Goal: Information Seeking & Learning: Learn about a topic

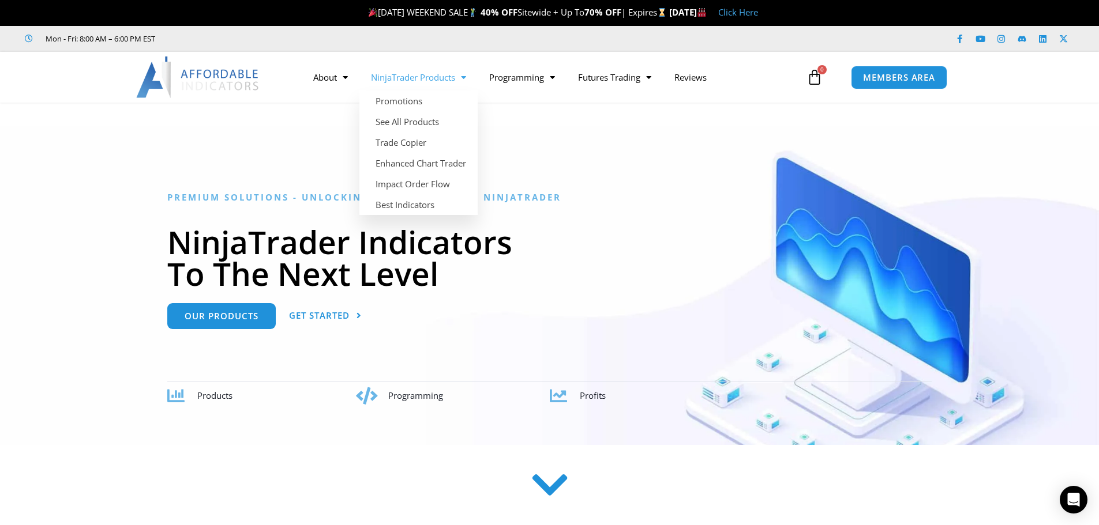
click at [457, 76] on span "Menu" at bounding box center [460, 77] width 11 height 20
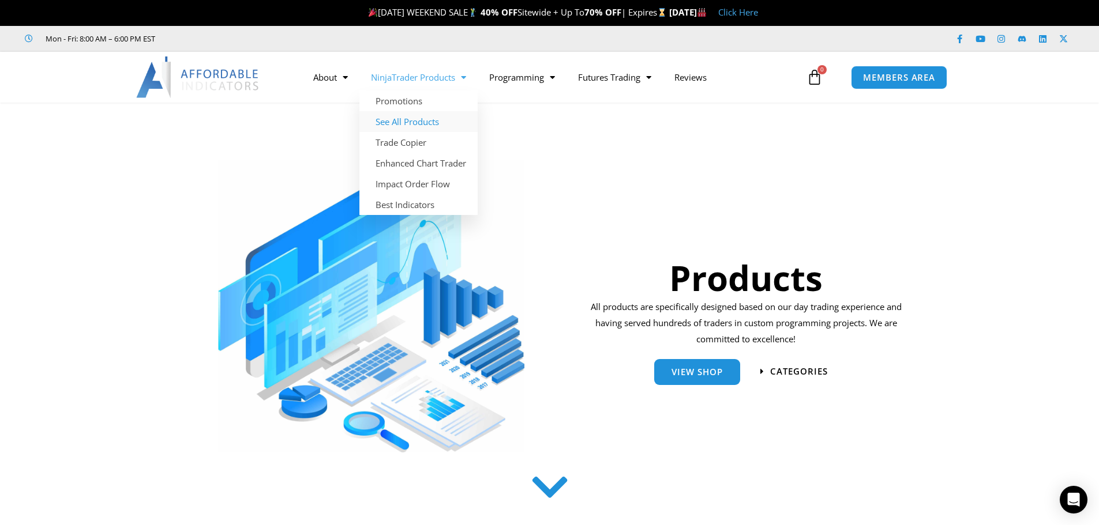
click at [394, 116] on link "See All Products" at bounding box center [418, 121] width 118 height 21
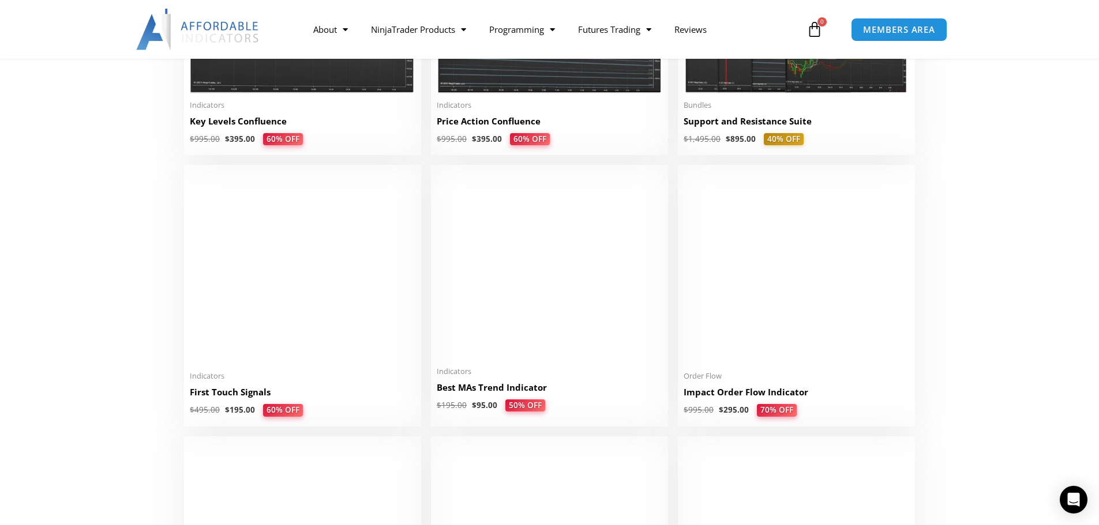
scroll to position [1788, 0]
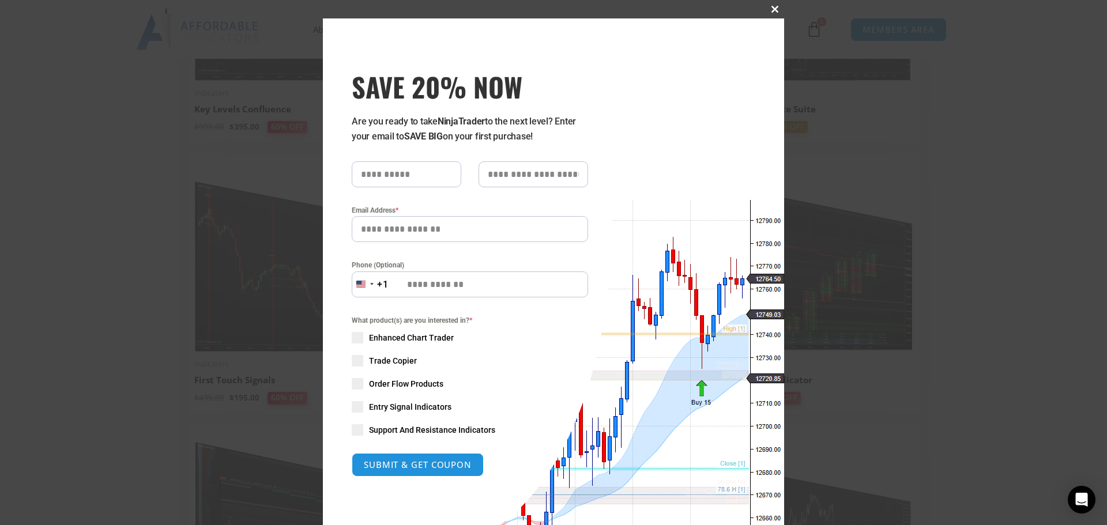
click at [776, 6] on span at bounding box center [775, 9] width 18 height 7
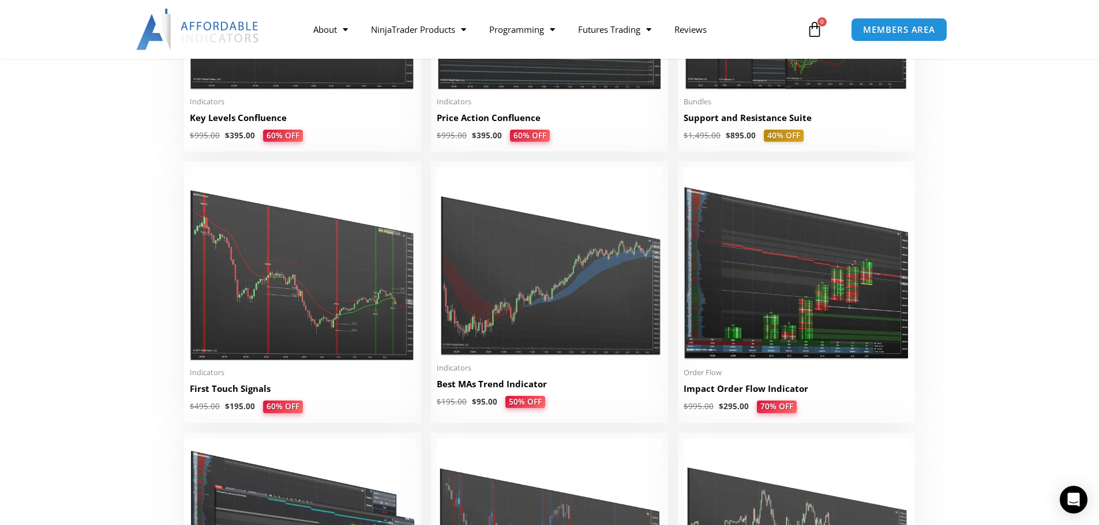
scroll to position [1730, 0]
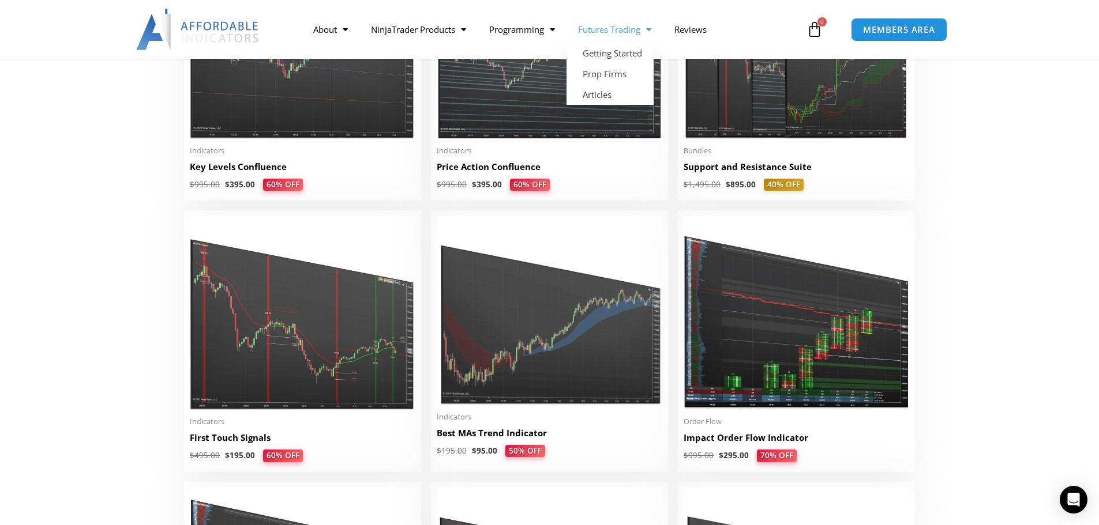
click at [650, 27] on span "Menu" at bounding box center [645, 30] width 11 height 20
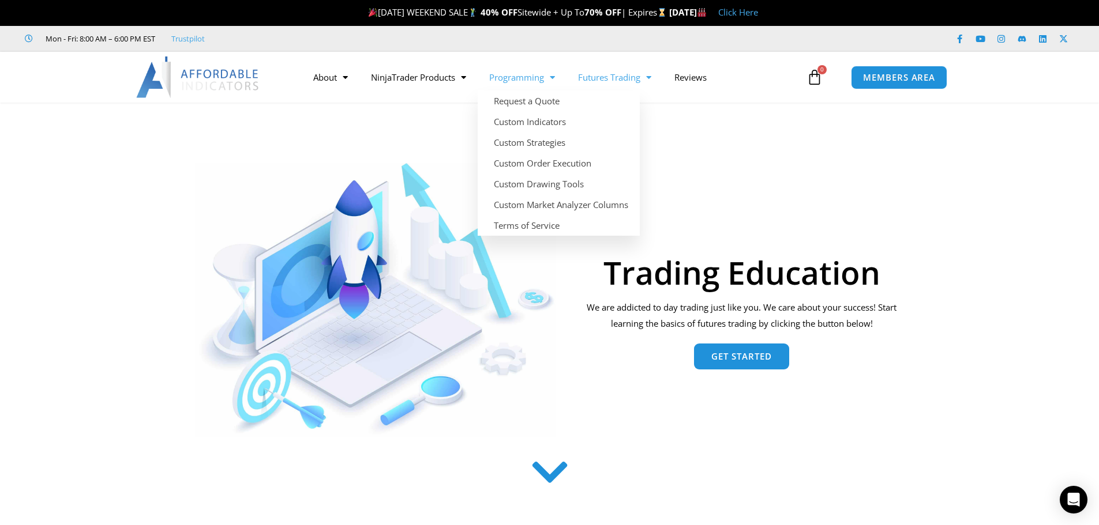
click at [522, 77] on link "Programming" at bounding box center [521, 77] width 89 height 27
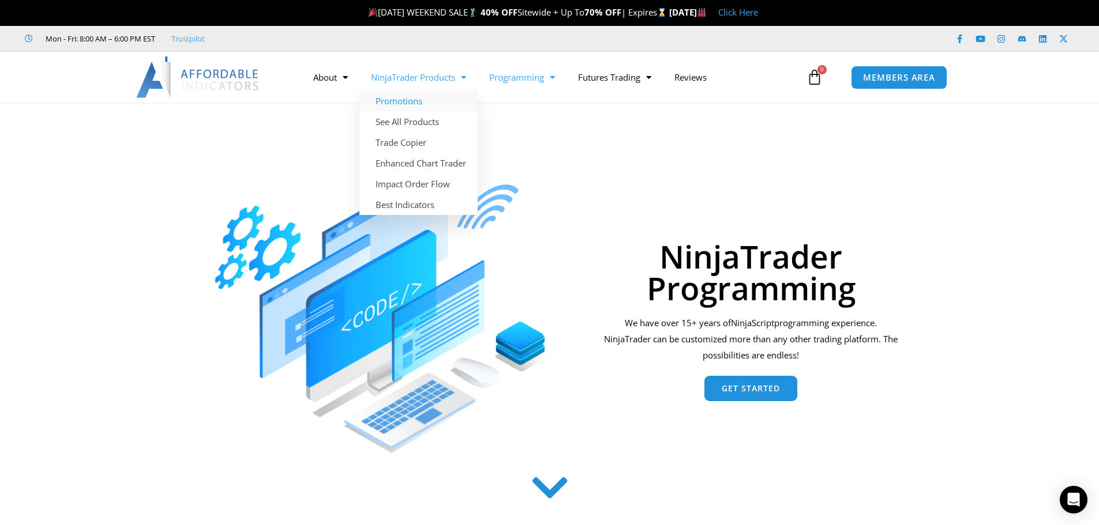
click at [409, 104] on link "Promotions" at bounding box center [418, 101] width 118 height 21
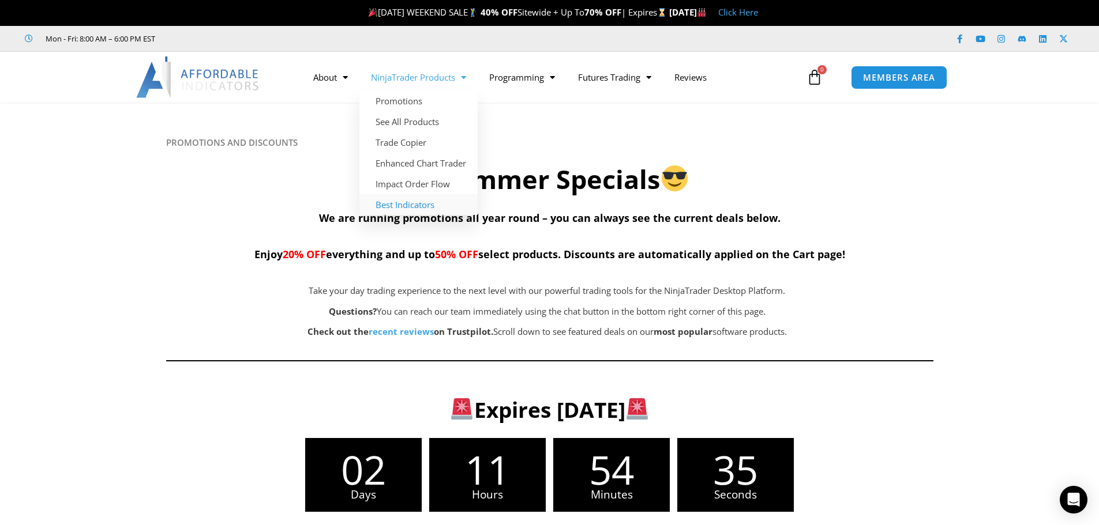
click at [405, 205] on link "Best Indicators" at bounding box center [418, 204] width 118 height 21
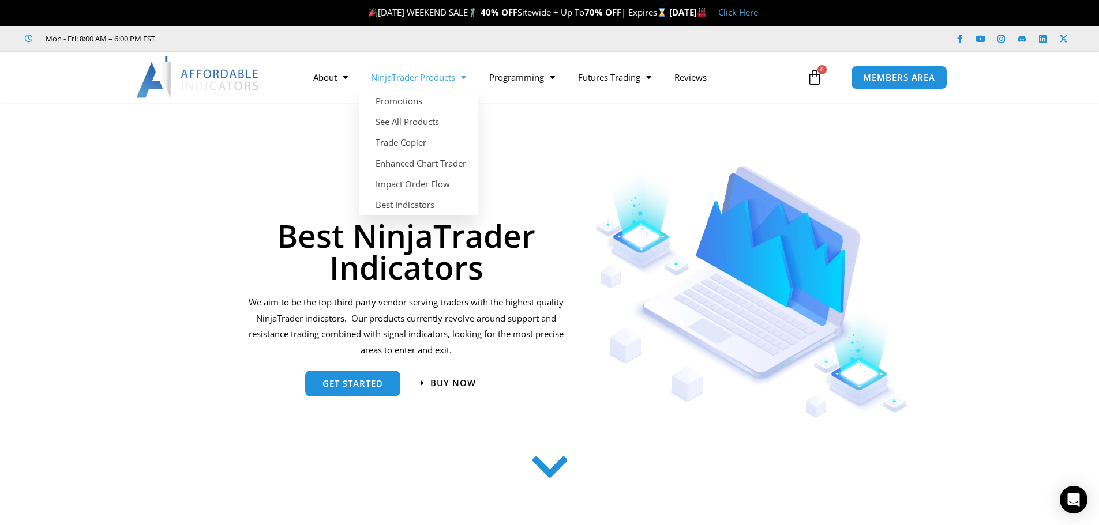
click at [397, 78] on link "NinjaTrader Products" at bounding box center [418, 77] width 118 height 27
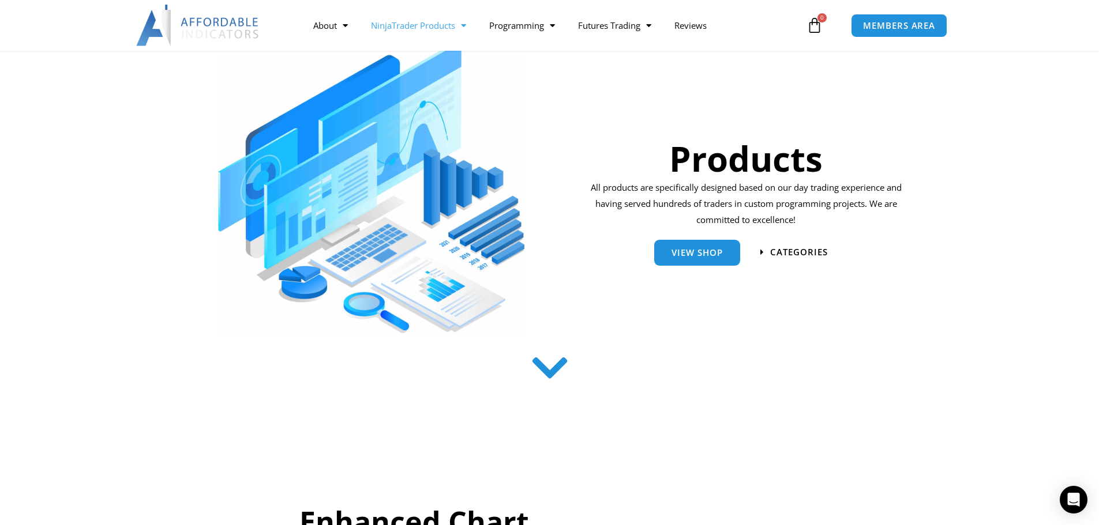
scroll to position [115, 0]
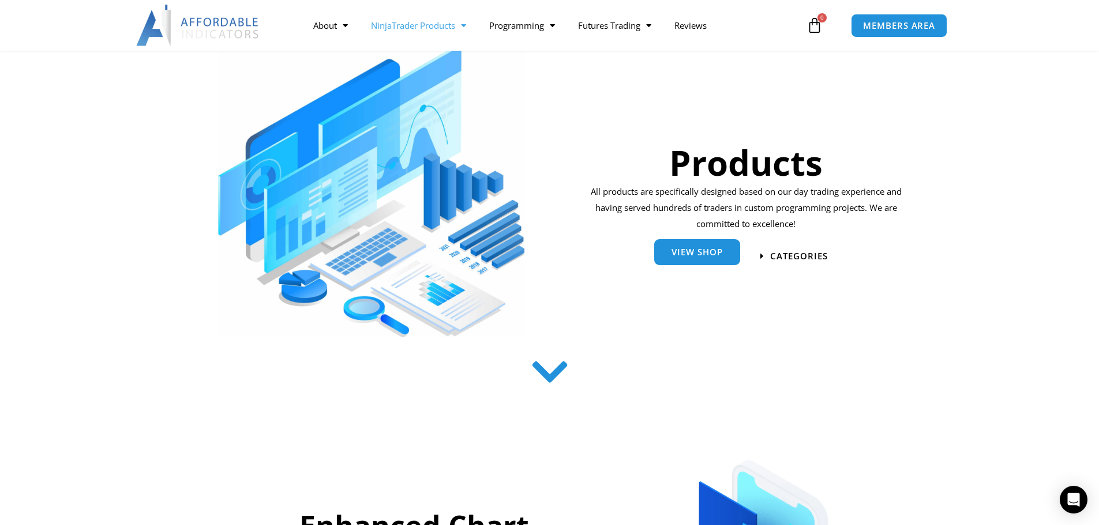
click at [685, 258] on link "View Shop" at bounding box center [697, 252] width 86 height 26
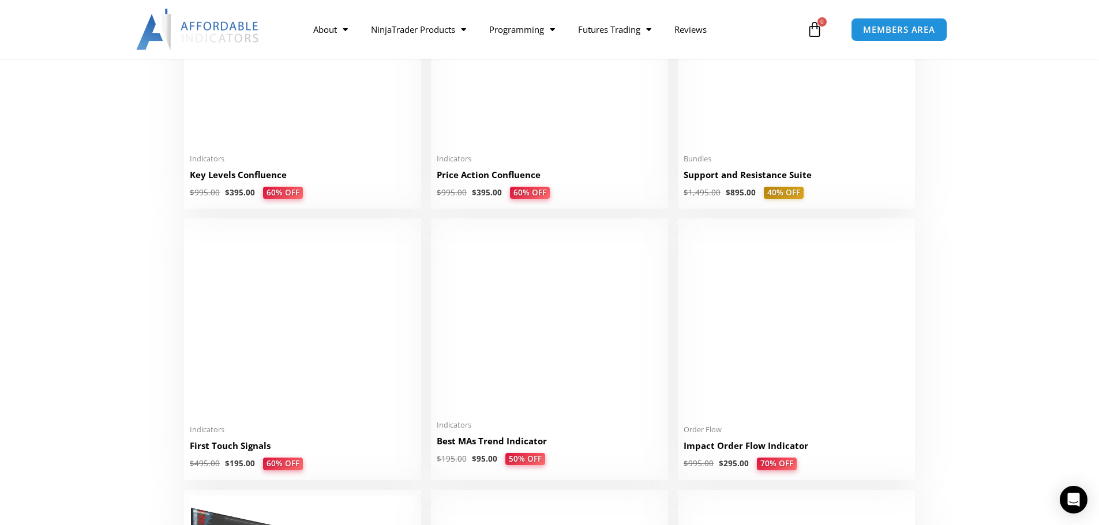
scroll to position [1730, 0]
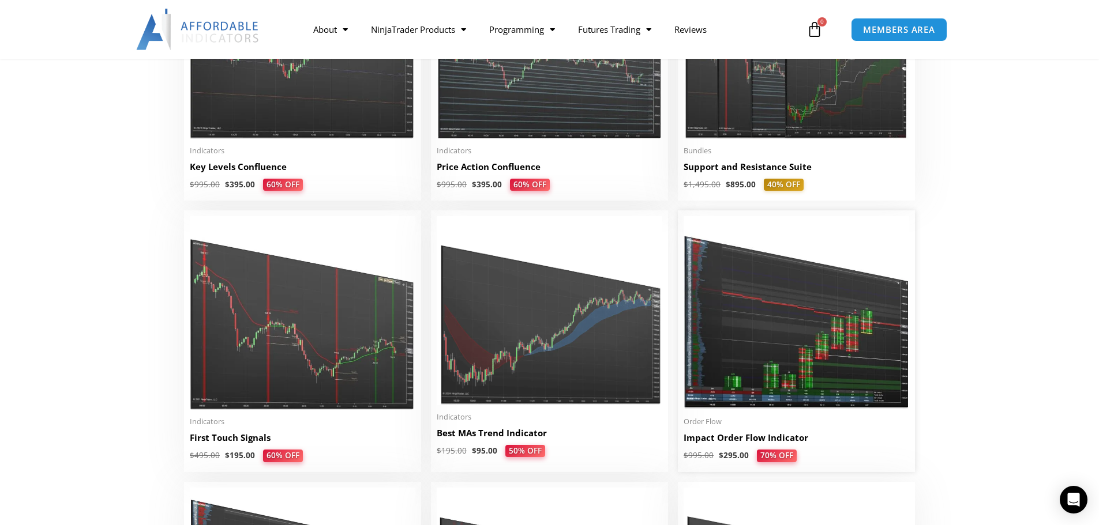
click at [766, 325] on img at bounding box center [795, 313] width 225 height 194
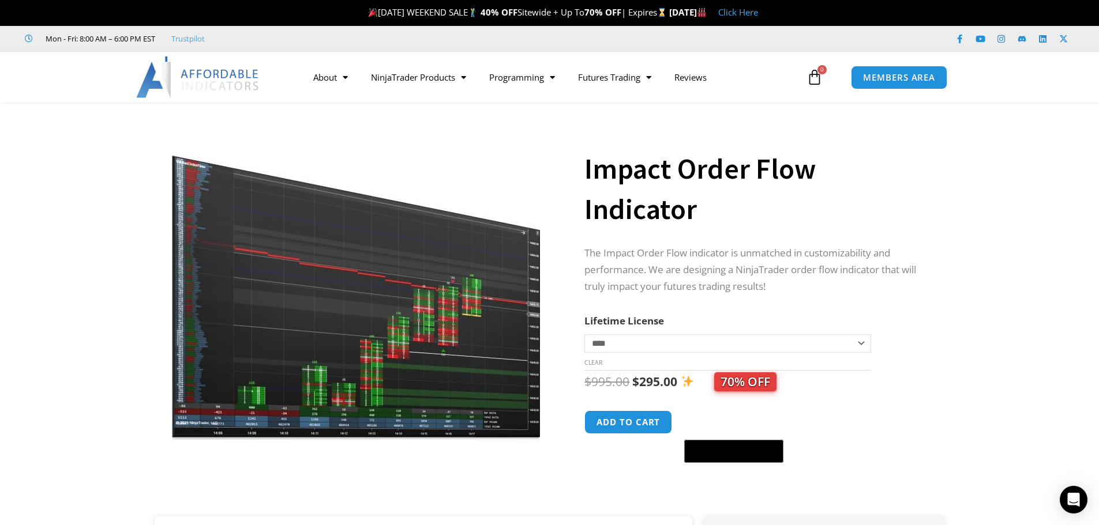
click at [307, 294] on img at bounding box center [356, 282] width 371 height 319
